Goal: Task Accomplishment & Management: Use online tool/utility

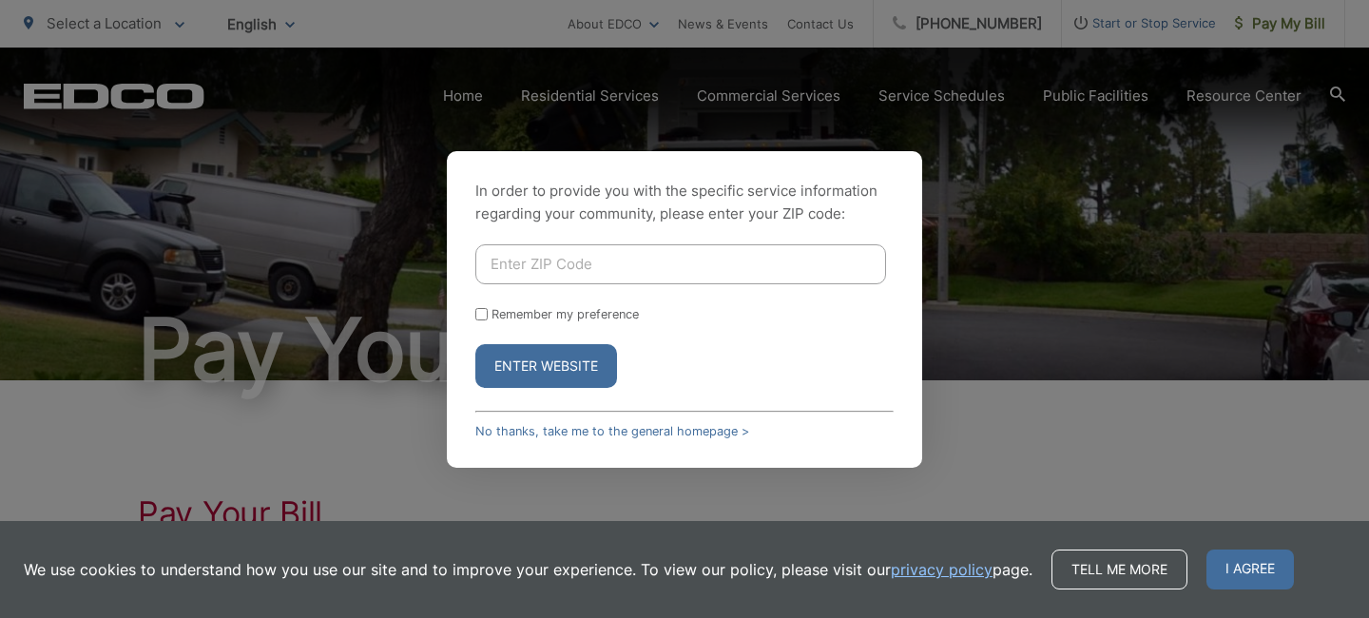
click at [527, 269] on input "Enter ZIP Code" at bounding box center [680, 264] width 411 height 40
type input "91942"
click at [480, 310] on input "Remember my preference" at bounding box center [481, 314] width 12 height 12
checkbox input "true"
click at [535, 360] on button "Enter Website" at bounding box center [546, 366] width 142 height 44
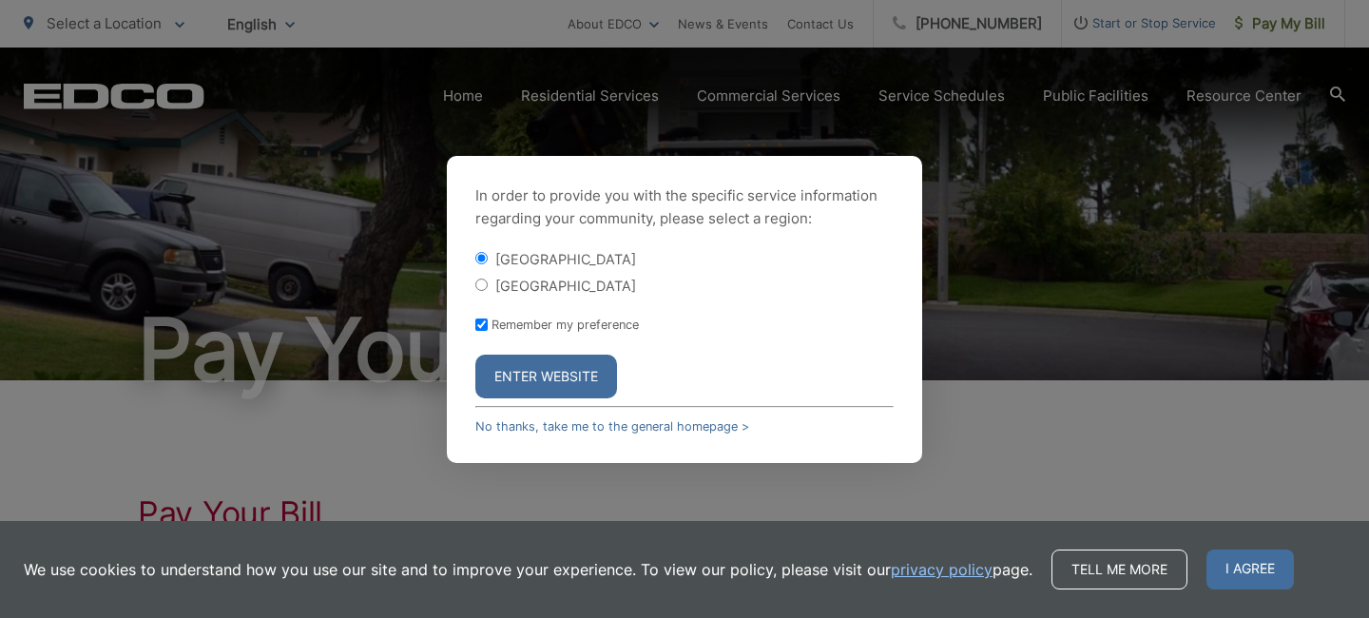
click at [536, 370] on button "Enter Website" at bounding box center [546, 377] width 142 height 44
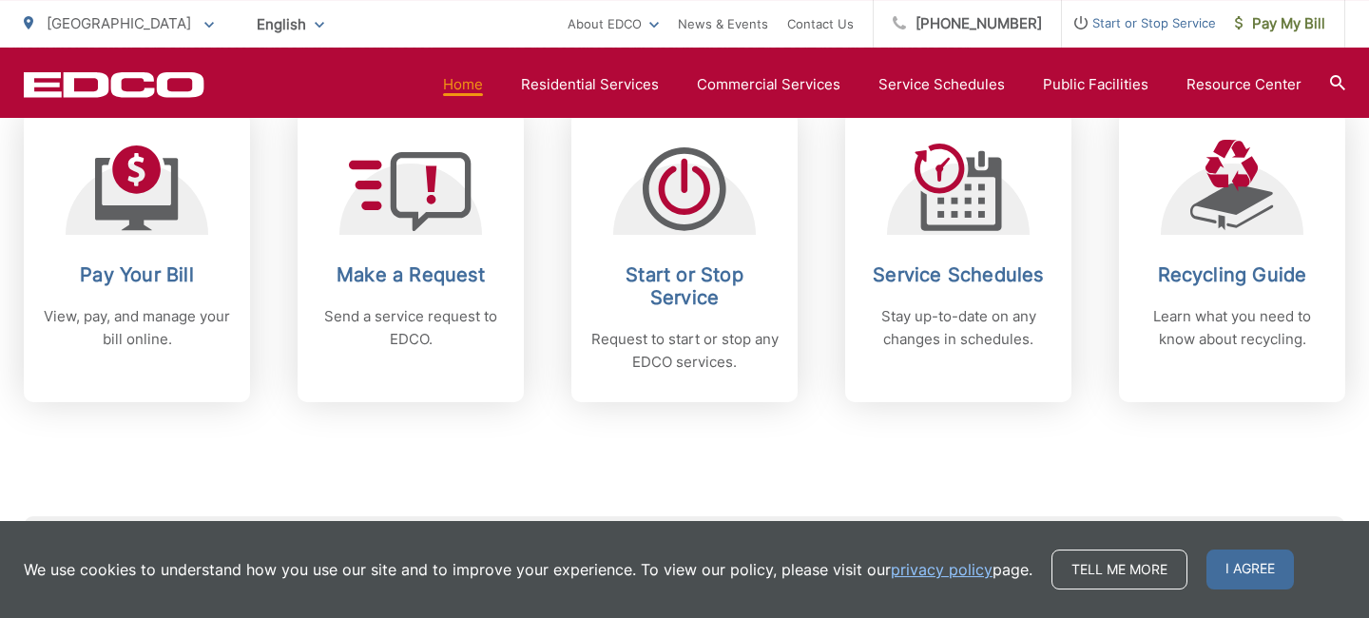
scroll to position [839, 0]
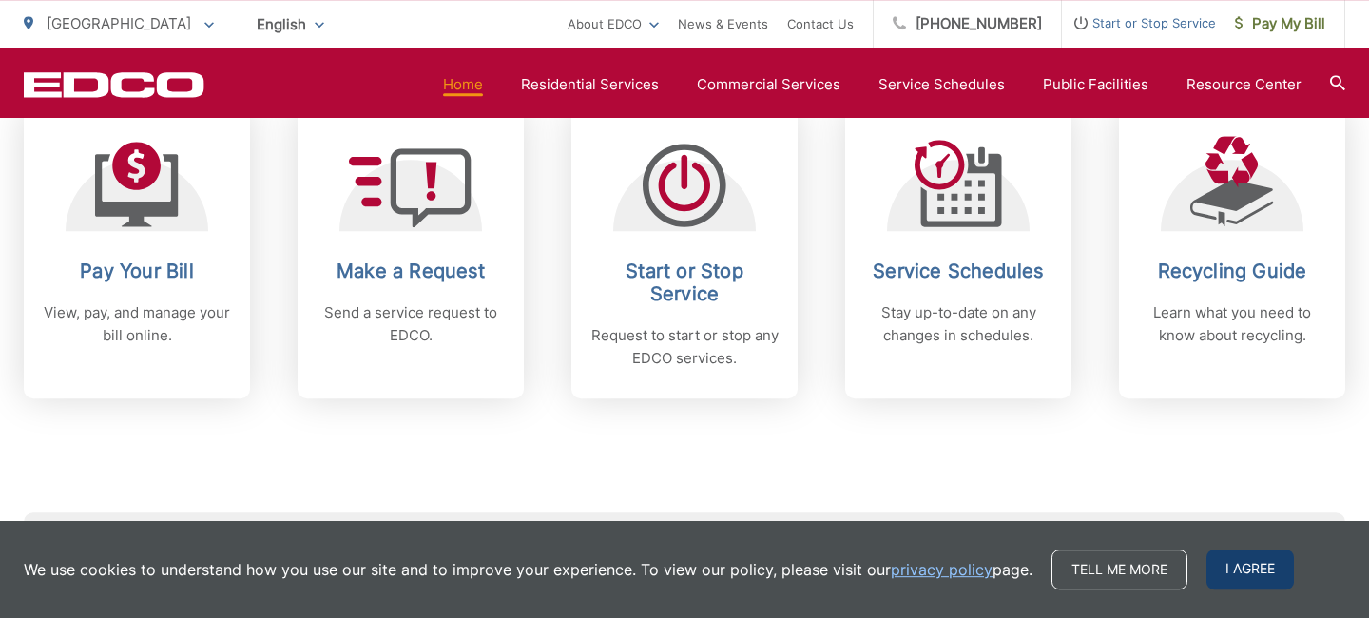
click at [1241, 560] on span "I agree" at bounding box center [1250, 570] width 87 height 40
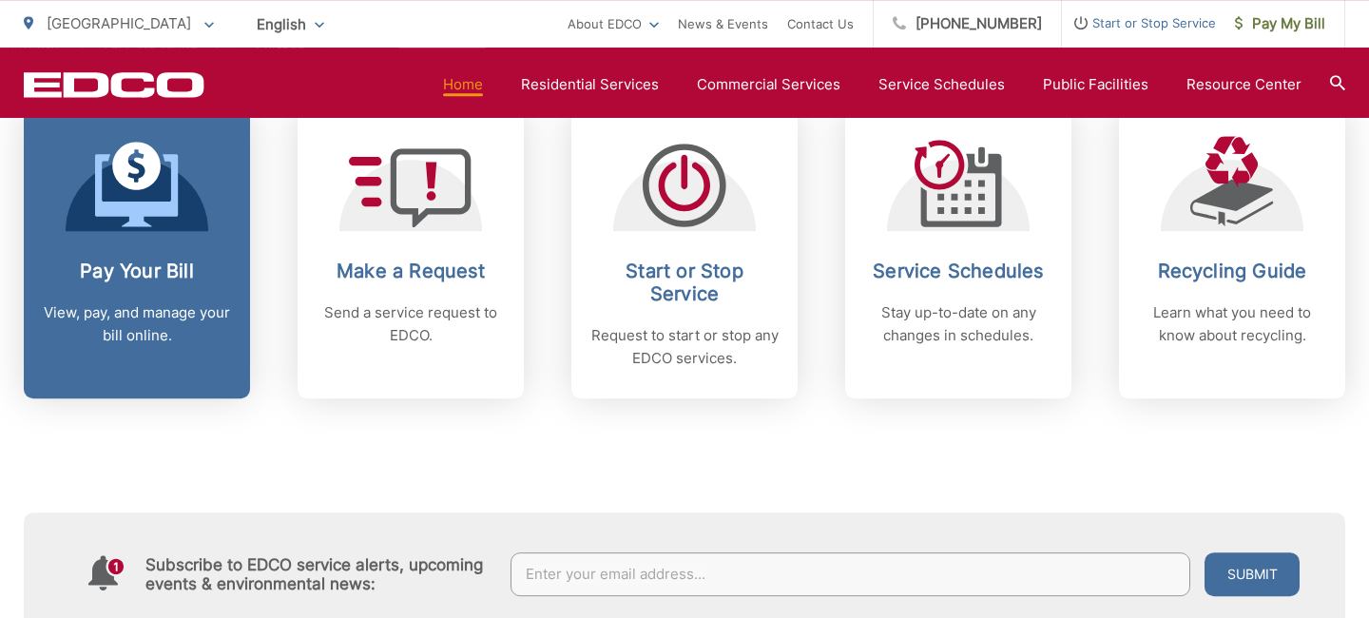
click at [153, 247] on link "Pay Your Bill View, pay, and manage your bill online." at bounding box center [137, 252] width 226 height 291
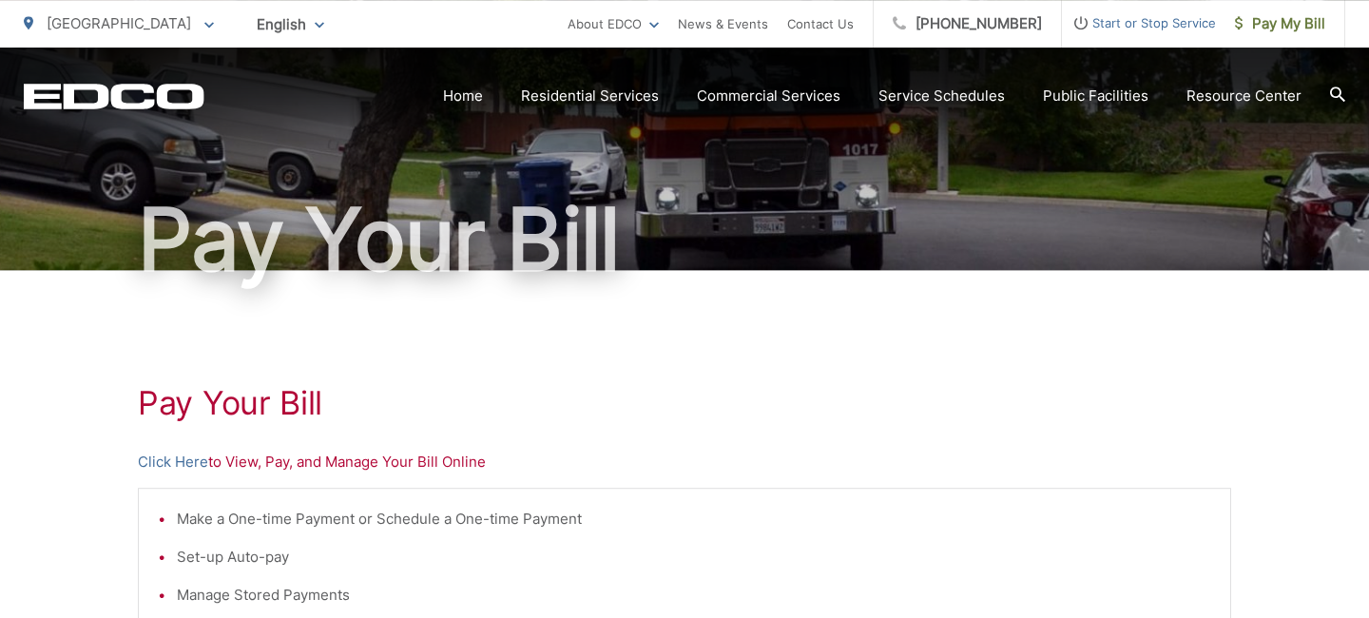
scroll to position [113, 0]
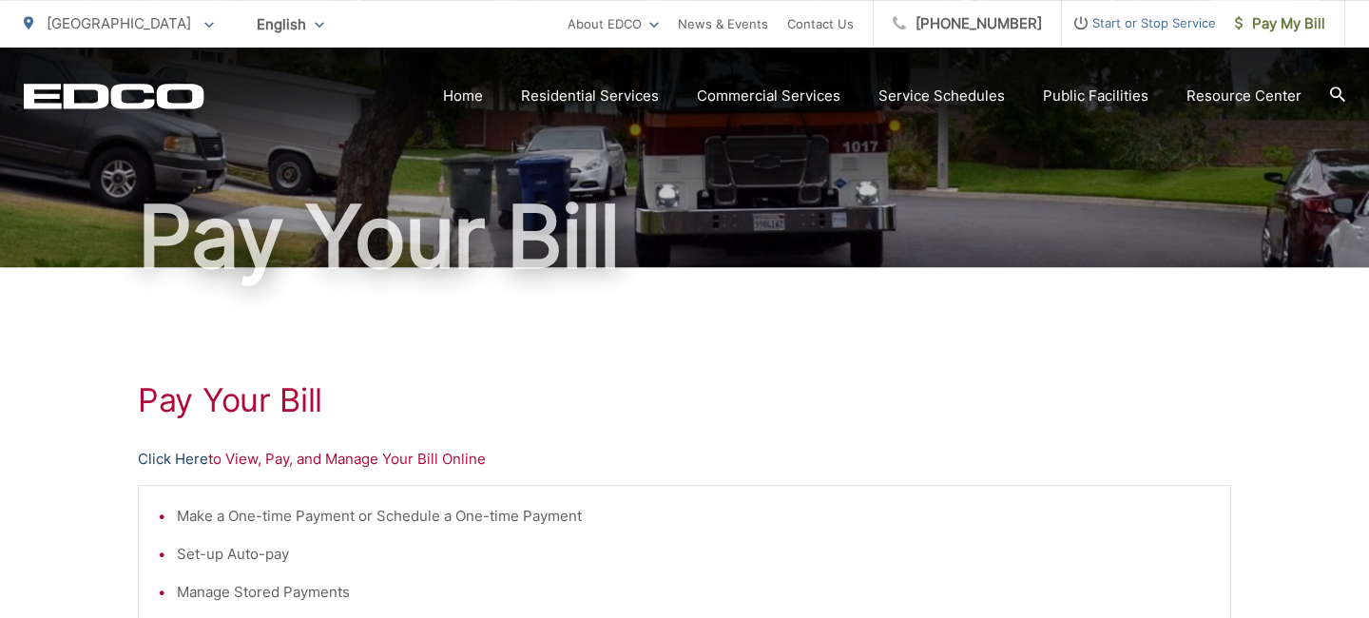
click at [161, 456] on link "Click Here" at bounding box center [173, 459] width 70 height 23
